Goal: Contribute content: Add original content to the website for others to see

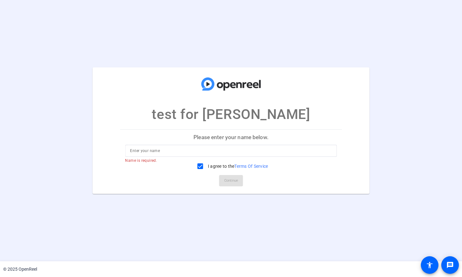
click at [168, 149] on input at bounding box center [231, 151] width 202 height 8
type input "[PERSON_NAME]"
click at [233, 179] on span "Continue" at bounding box center [231, 180] width 14 height 9
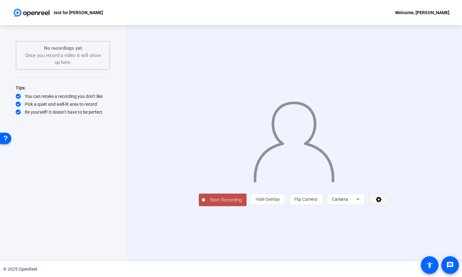
click at [383, 202] on icon at bounding box center [379, 199] width 7 height 6
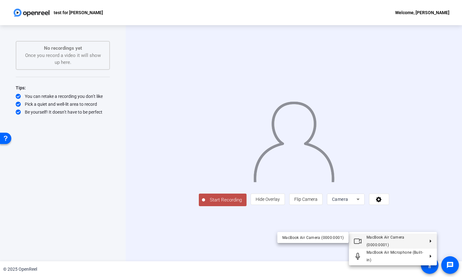
click at [315, 225] on div at bounding box center [231, 138] width 462 height 277
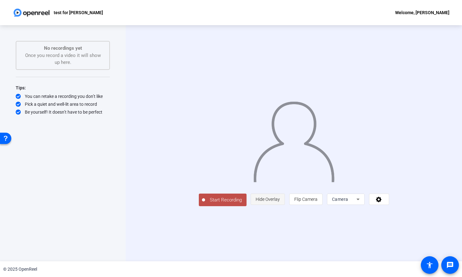
click at [280, 201] on span "Hide Overlay" at bounding box center [268, 198] width 24 height 5
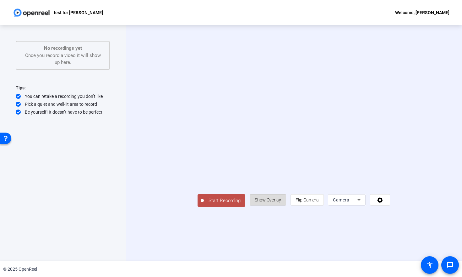
click at [281, 202] on span "Show Overlay" at bounding box center [268, 199] width 26 height 5
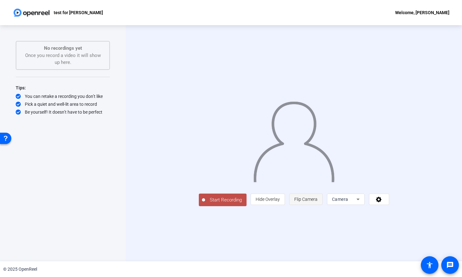
click at [318, 201] on span "Flip Camera" at bounding box center [305, 198] width 23 height 5
click at [348, 201] on span "Camera" at bounding box center [340, 198] width 16 height 5
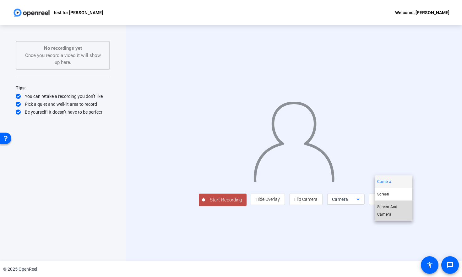
click at [387, 206] on span "Screen And Camera" at bounding box center [393, 210] width 33 height 15
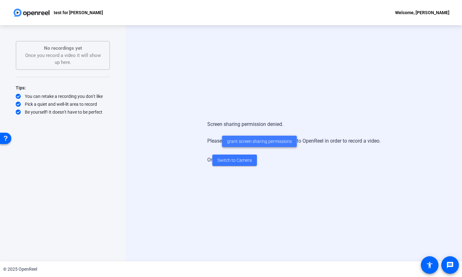
click at [259, 143] on span "grant screen sharing permissions" at bounding box center [259, 141] width 65 height 7
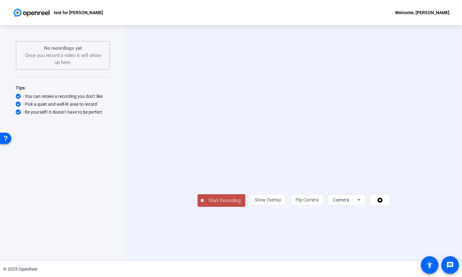
click at [363, 203] on icon at bounding box center [359, 200] width 8 height 8
click at [425, 264] on div at bounding box center [231, 138] width 462 height 277
click at [363, 203] on icon at bounding box center [359, 200] width 8 height 8
click at [426, 253] on div at bounding box center [231, 138] width 462 height 277
click at [429, 262] on mat-icon "accessibility" at bounding box center [430, 265] width 8 height 8
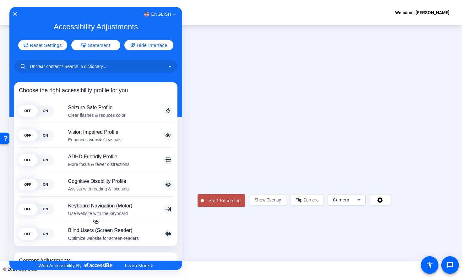
click at [451, 263] on div at bounding box center [231, 138] width 462 height 277
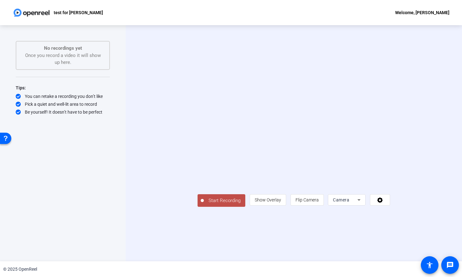
click at [451, 263] on mat-icon "message" at bounding box center [451, 265] width 8 height 8
click at [451, 265] on mat-icon "message" at bounding box center [451, 265] width 8 height 8
click at [349, 202] on span "Camera" at bounding box center [341, 199] width 16 height 5
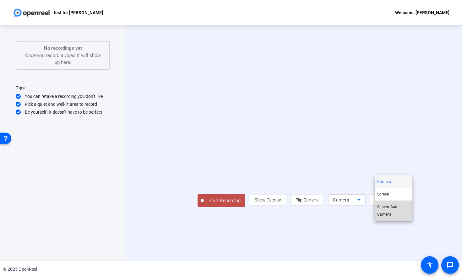
click at [386, 206] on span "Screen And Camera" at bounding box center [393, 210] width 33 height 15
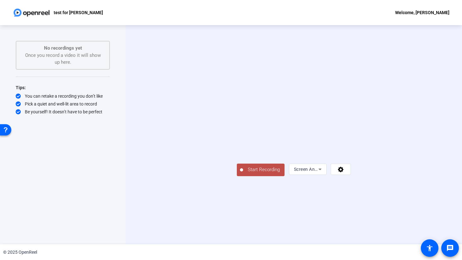
click at [243, 173] on span "Start Recording" at bounding box center [263, 169] width 41 height 7
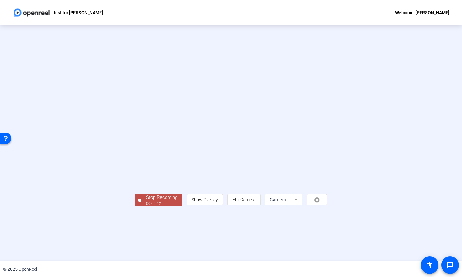
click at [146, 206] on div "00:00:12" at bounding box center [161, 203] width 31 height 6
